Goal: Task Accomplishment & Management: Use online tool/utility

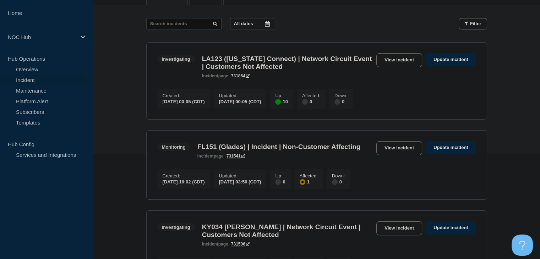
scroll to position [107, 0]
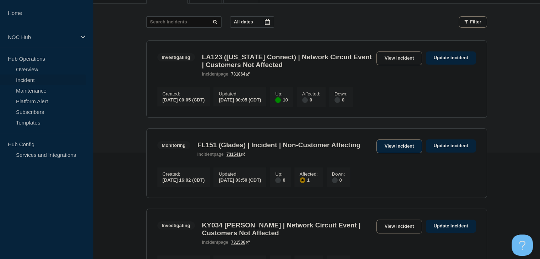
click at [407, 148] on link "View incident" at bounding box center [399, 147] width 46 height 14
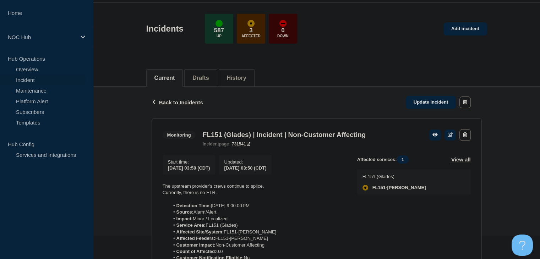
scroll to position [71, 0]
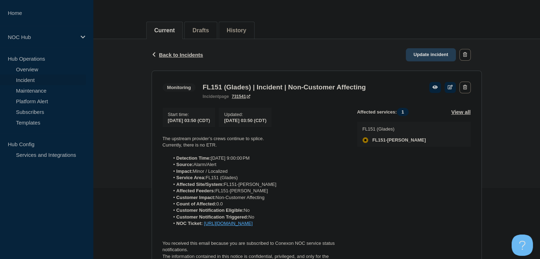
click at [435, 54] on link "Update incident" at bounding box center [431, 54] width 50 height 13
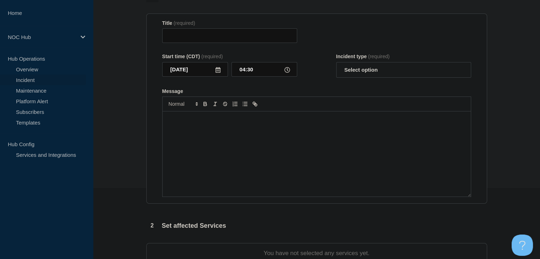
type input "FL151 (Glades) | Incident | Non-Customer Affecting"
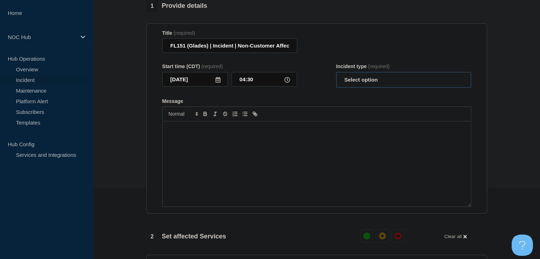
click at [386, 82] on select "Select option Investigating Identified Monitoring Resolved" at bounding box center [403, 80] width 135 height 16
select select "resolved"
click at [336, 76] on select "Select option Investigating Identified Monitoring Resolved" at bounding box center [403, 80] width 135 height 16
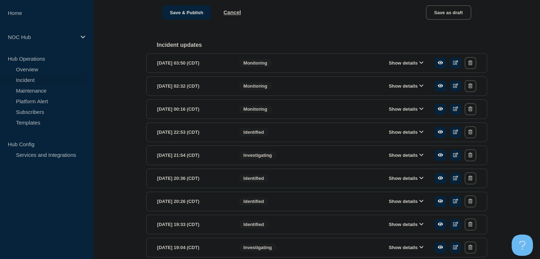
click at [406, 66] on button "Show details" at bounding box center [406, 63] width 39 height 6
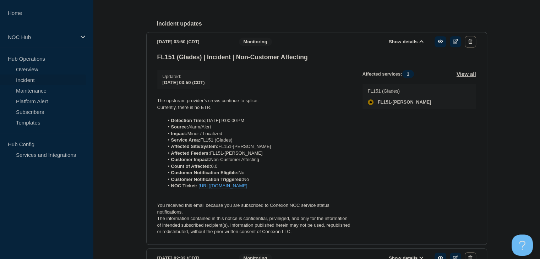
scroll to position [426, 0]
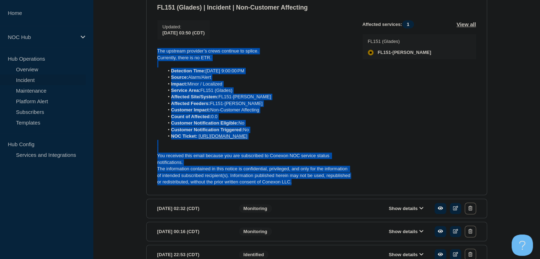
drag, startPoint x: 309, startPoint y: 200, endPoint x: 145, endPoint y: 59, distance: 216.6
click at [145, 59] on div "1 Provide details Title (required) FL151 (Glades) | Incident | Non-Customer Aff…" at bounding box center [316, 35] width 349 height 781
click at [175, 67] on p at bounding box center [254, 64] width 194 height 6
drag, startPoint x: 303, startPoint y: 198, endPoint x: 153, endPoint y: 56, distance: 206.5
click at [153, 56] on section "[DATE] 03:50 (CDT) Show details Monitoring FL151 (Glades) | Incident | Non-Cust…" at bounding box center [316, 88] width 341 height 213
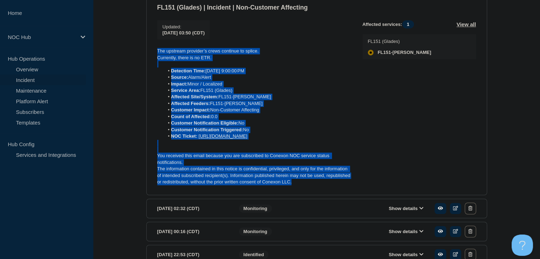
copy div "The upstream provider’s crews continue to splice. Currently, there is no ETR. D…"
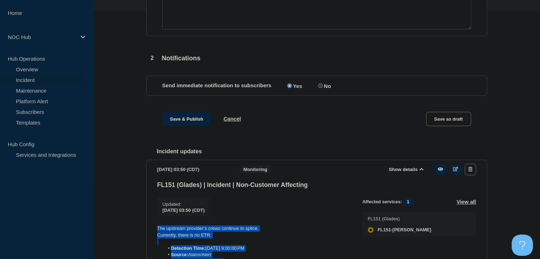
scroll to position [107, 0]
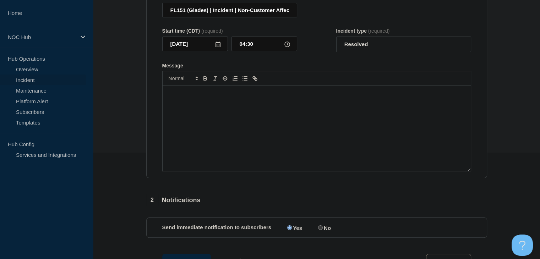
drag, startPoint x: 205, startPoint y: 116, endPoint x: 207, endPoint y: 122, distance: 6.1
click at [205, 116] on div "Message" at bounding box center [317, 128] width 308 height 85
paste div "Message"
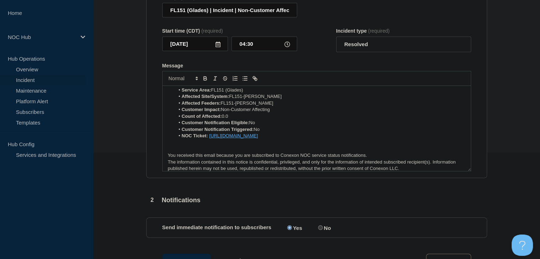
scroll to position [0, 0]
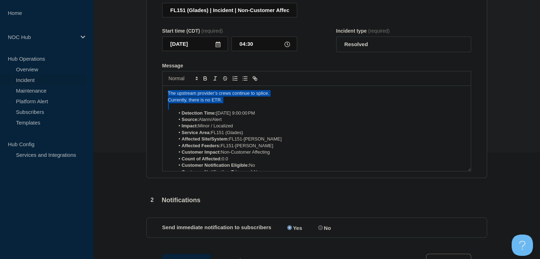
drag, startPoint x: 224, startPoint y: 108, endPoint x: 147, endPoint y: 98, distance: 78.5
click at [147, 98] on section "Title (required) FL151 (Glades) | Incident | Non-Customer Affecting Start time …" at bounding box center [316, 83] width 341 height 191
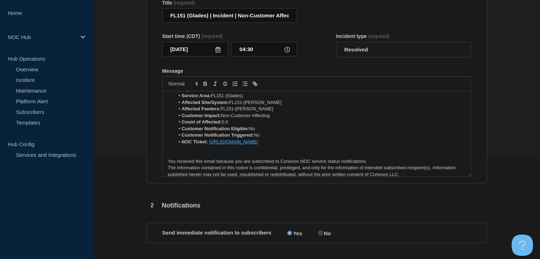
scroll to position [213, 0]
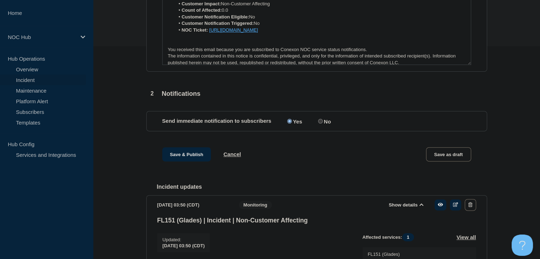
click at [180, 147] on div "1 Provide details Title (required) FL151 (Glades) | Incident | Non-Customer Aff…" at bounding box center [316, 248] width 349 height 781
click at [180, 154] on button "Save & Publish" at bounding box center [186, 154] width 49 height 14
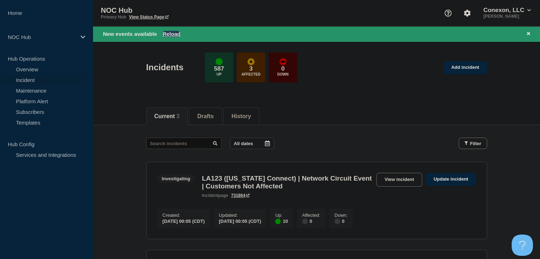
click at [164, 33] on button "Reload" at bounding box center [172, 34] width 18 height 6
